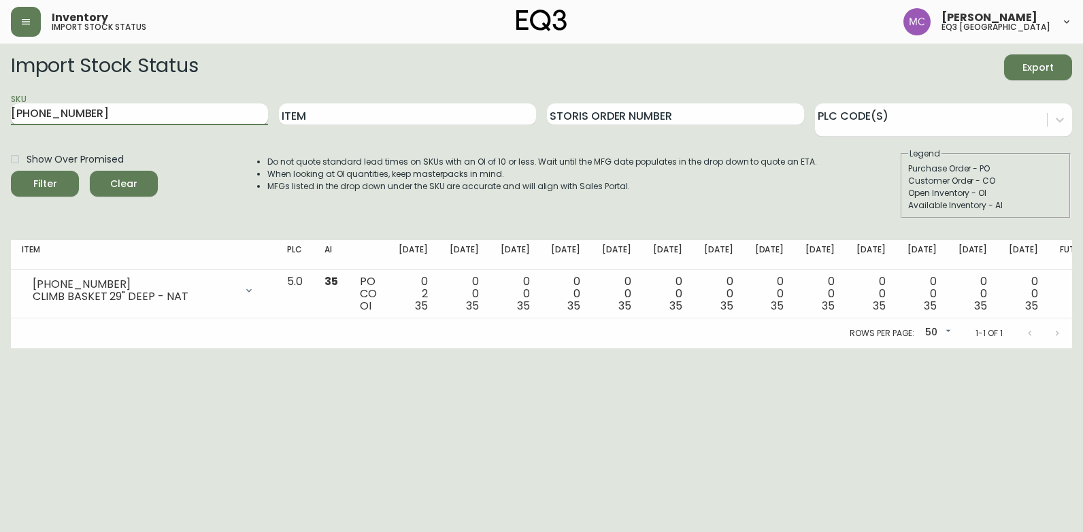
click at [152, 112] on input "[PHONE_NUMBER]" at bounding box center [139, 114] width 257 height 22
type input "3"
click at [367, 122] on input "Item" at bounding box center [407, 114] width 257 height 22
type input "GEM"
click at [11, 171] on button "Filter" at bounding box center [45, 184] width 68 height 26
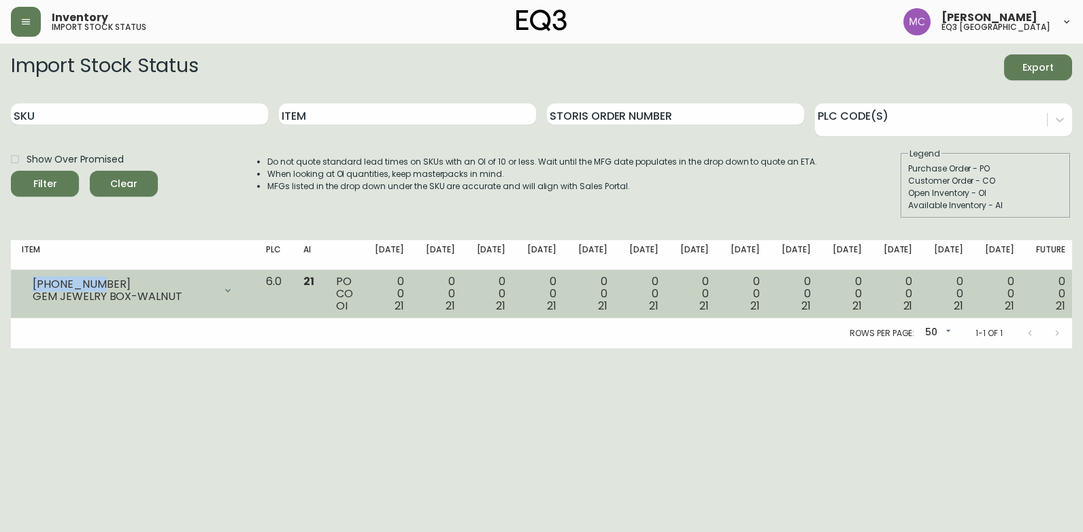
drag, startPoint x: 97, startPoint y: 278, endPoint x: 14, endPoint y: 290, distance: 83.8
click at [14, 290] on td "[PHONE_NUMBER] GEM JEWELRY BOX-WALNUT Opening Balance 21 ( [DATE] ) Available I…" at bounding box center [133, 294] width 244 height 48
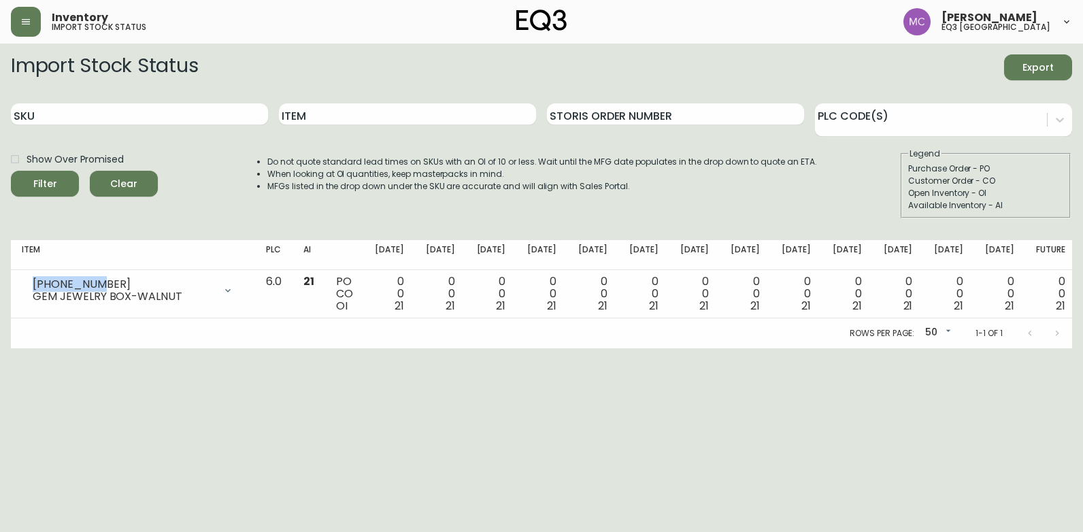
copy div "[PHONE_NUMBER]"
